Goal: Task Accomplishment & Management: Use online tool/utility

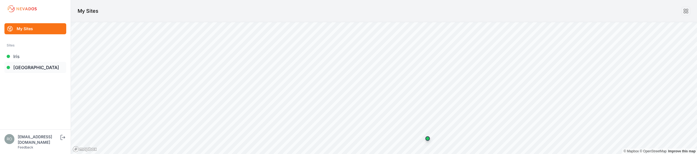
click at [36, 68] on link "[GEOGRAPHIC_DATA]" at bounding box center [35, 67] width 62 height 11
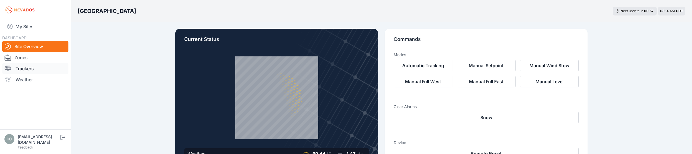
click at [44, 68] on link "Trackers" at bounding box center [35, 68] width 66 height 11
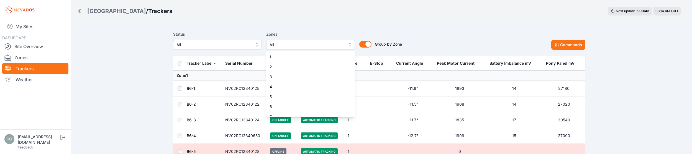
click at [352, 46] on button "All" at bounding box center [310, 45] width 89 height 10
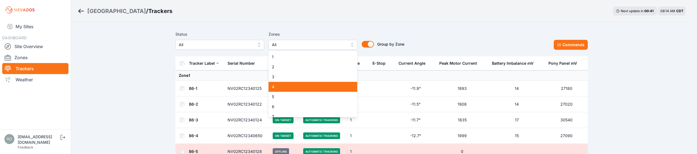
click at [313, 86] on span "4" at bounding box center [309, 87] width 75 height 6
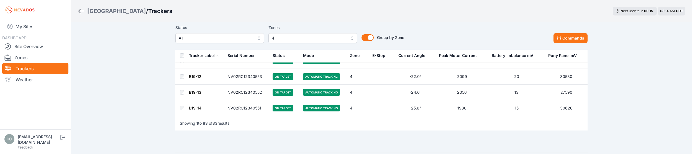
scroll to position [1294, 0]
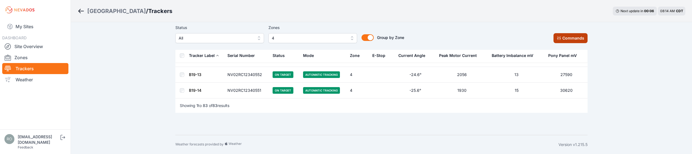
click at [577, 39] on button "Commands" at bounding box center [571, 38] width 34 height 10
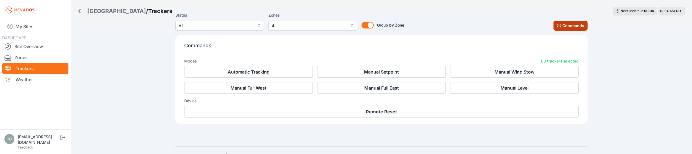
scroll to position [1387, 0]
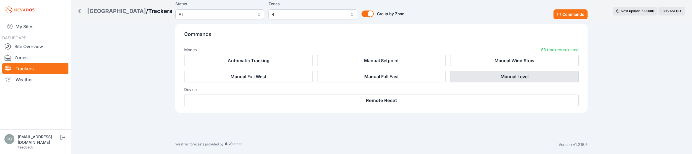
click at [504, 78] on button "Manual Level" at bounding box center [514, 77] width 129 height 12
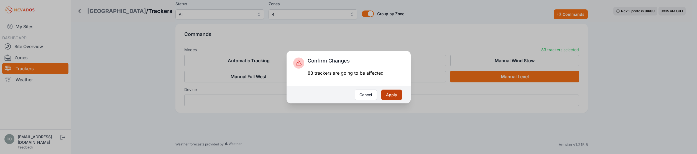
click at [392, 95] on button "Apply" at bounding box center [391, 95] width 21 height 11
